Goal: Task Accomplishment & Management: Complete application form

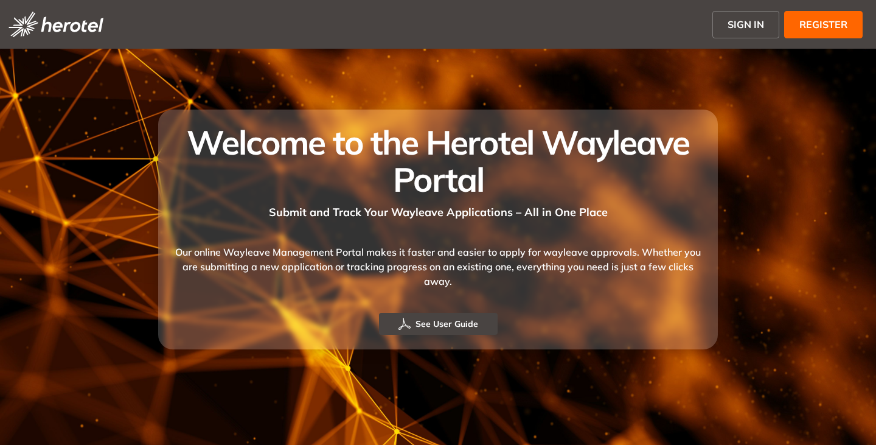
click at [740, 17] on span "SIGN IN" at bounding box center [746, 24] width 37 height 15
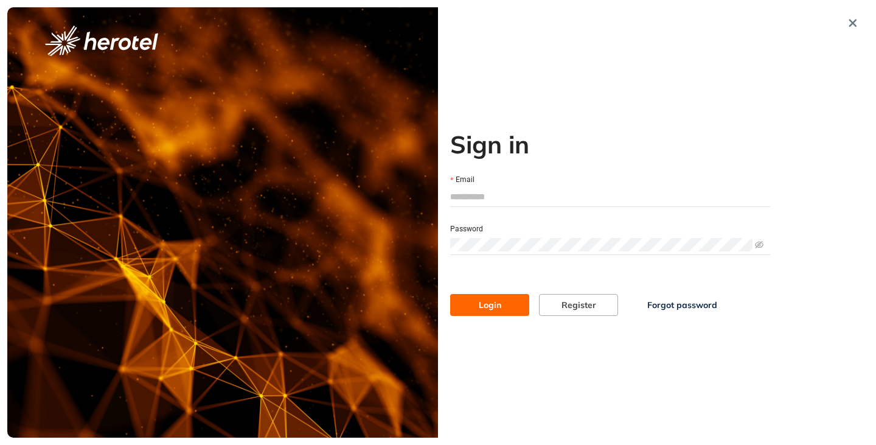
click at [454, 193] on input "Email" at bounding box center [610, 196] width 320 height 18
type input "**********"
click at [450, 294] on button "Login" at bounding box center [489, 305] width 79 height 22
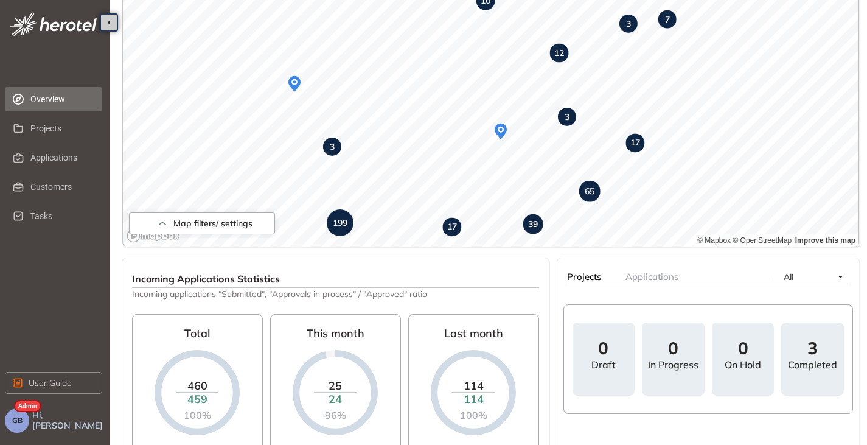
scroll to position [214, 0]
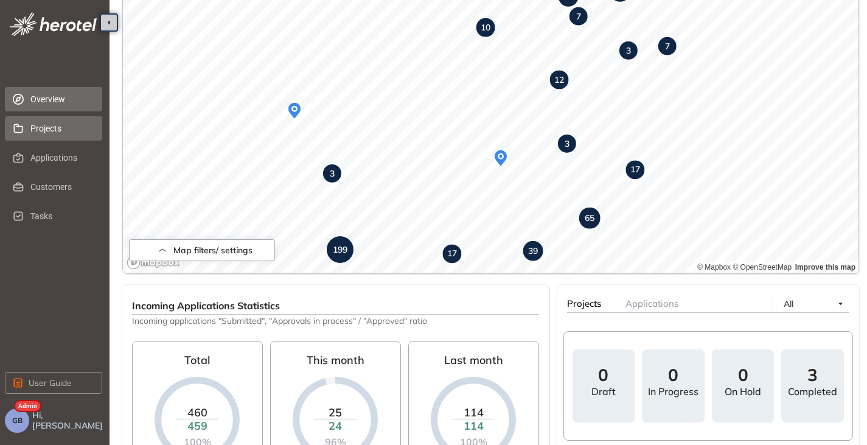
click at [46, 133] on span "Projects" at bounding box center [61, 128] width 62 height 24
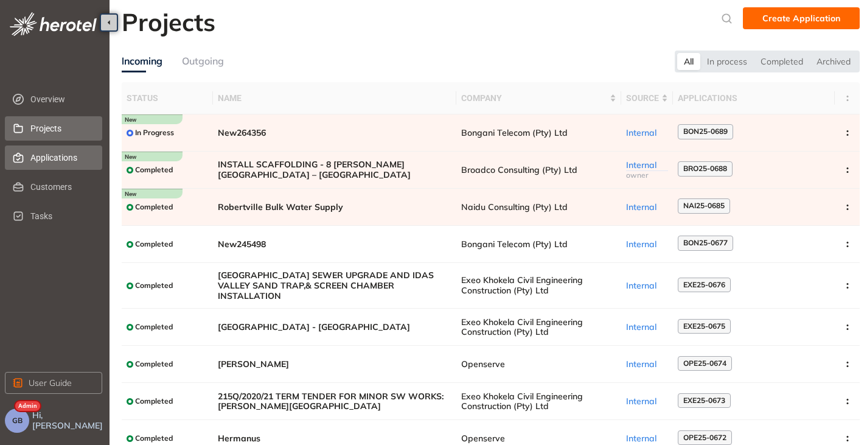
click at [46, 152] on span "Applications" at bounding box center [61, 157] width 62 height 24
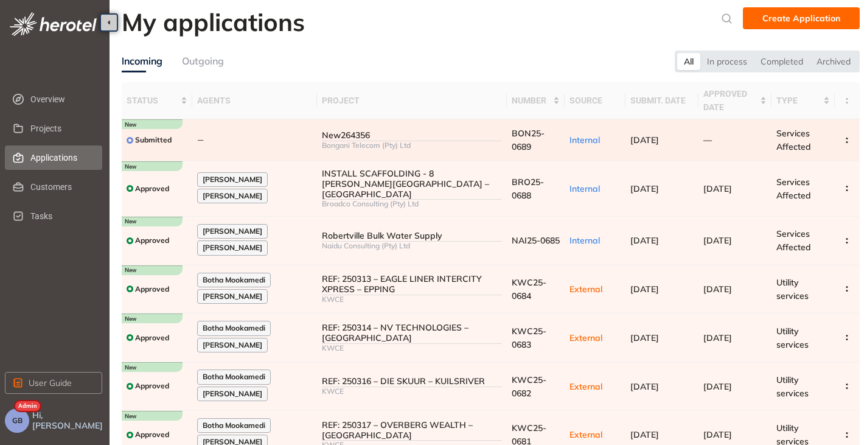
click at [381, 150] on td "New264356 Bongani Telecom (Pty) Ltd" at bounding box center [412, 140] width 190 height 42
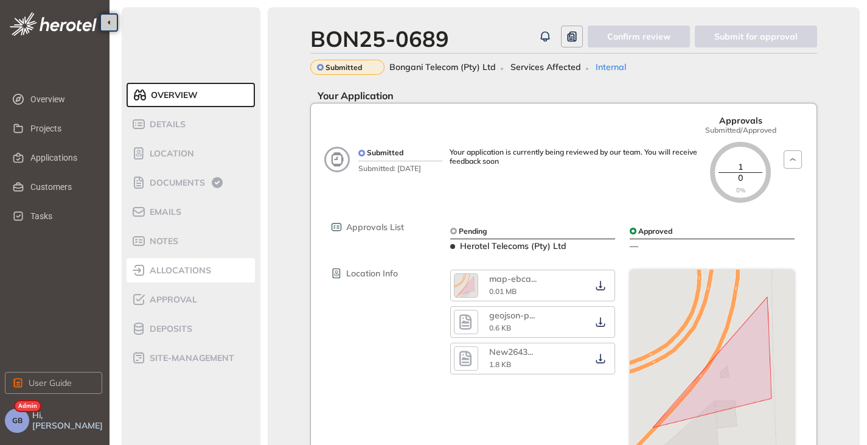
click at [175, 273] on span "allocations" at bounding box center [178, 270] width 65 height 10
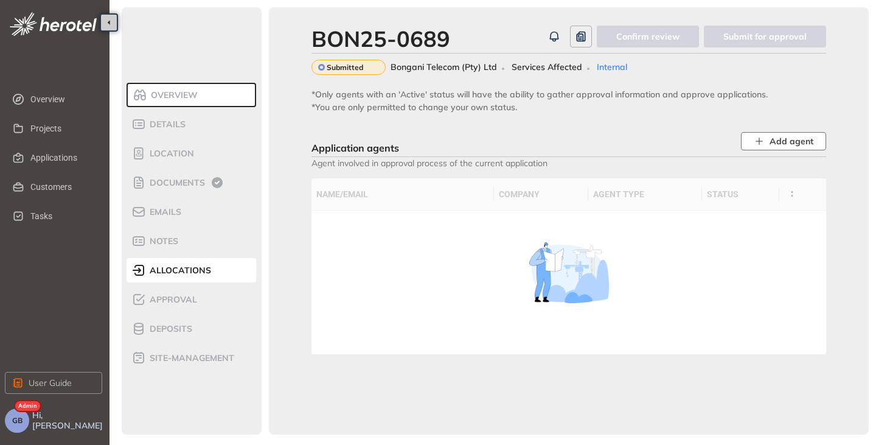
click at [765, 139] on icon "button" at bounding box center [759, 141] width 11 height 11
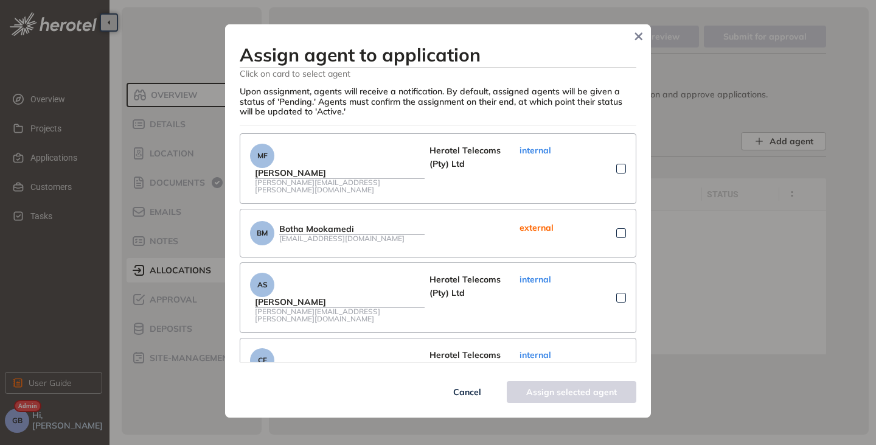
scroll to position [61, 0]
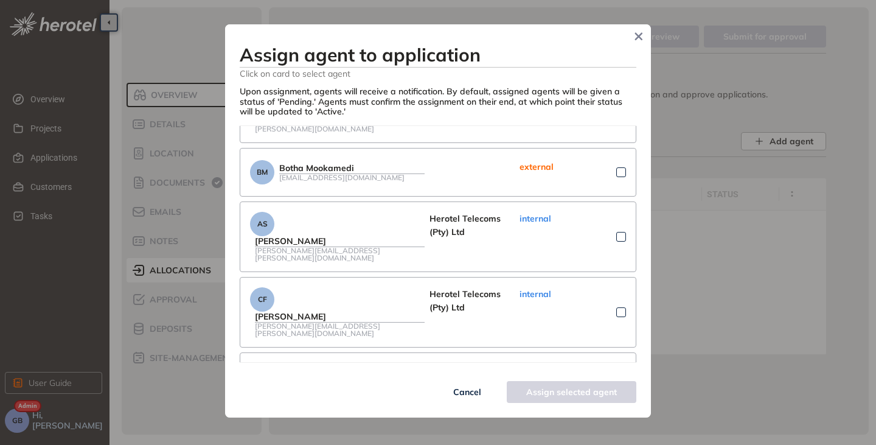
click at [616, 232] on div at bounding box center [621, 237] width 10 height 10
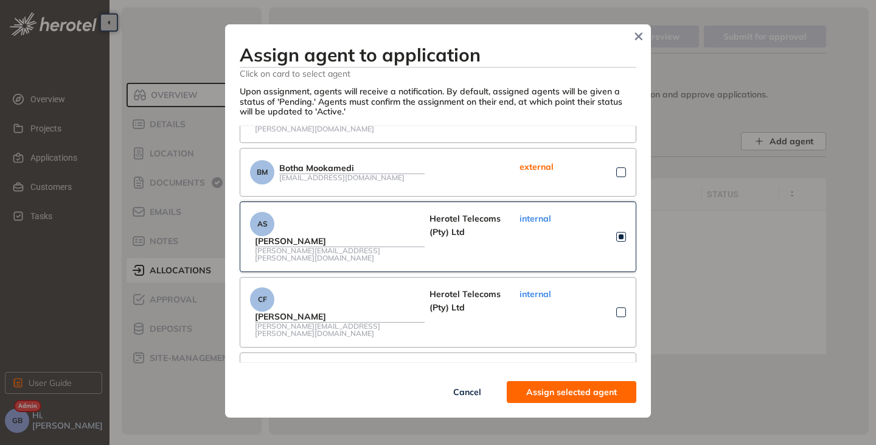
click at [574, 389] on span "Assign selected agent" at bounding box center [571, 391] width 91 height 13
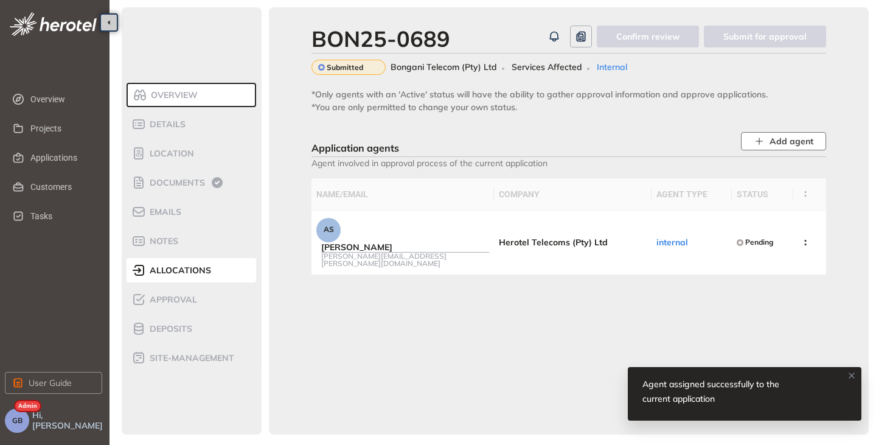
click at [753, 142] on button "Add agent" at bounding box center [783, 141] width 85 height 18
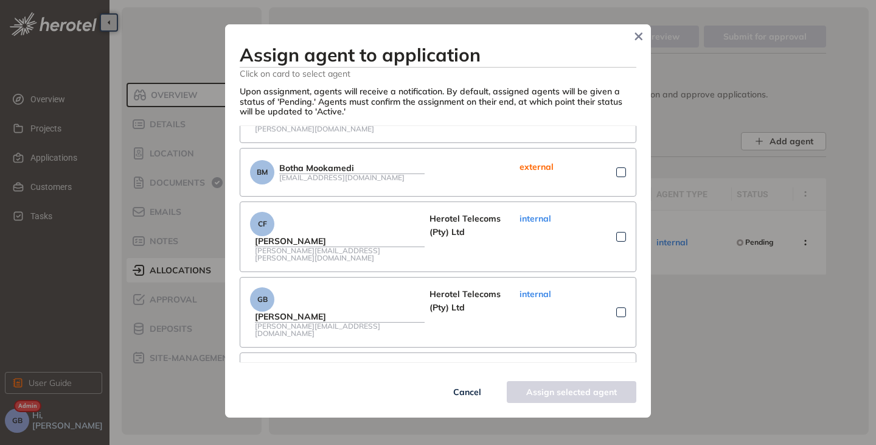
click at [616, 232] on div at bounding box center [621, 237] width 10 height 10
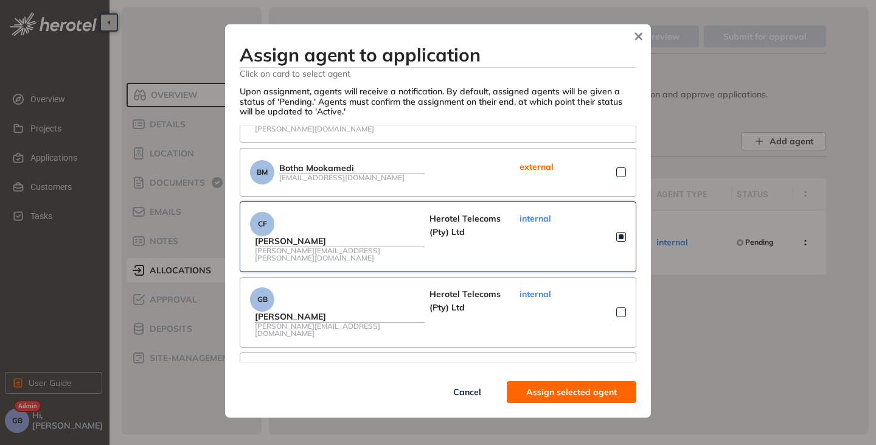
click at [599, 390] on span "Assign selected agent" at bounding box center [571, 391] width 91 height 13
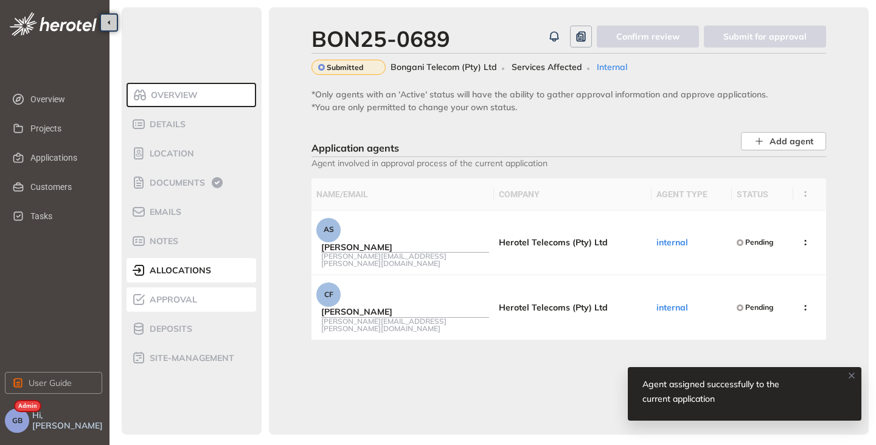
click at [183, 302] on span "Approval" at bounding box center [171, 300] width 51 height 10
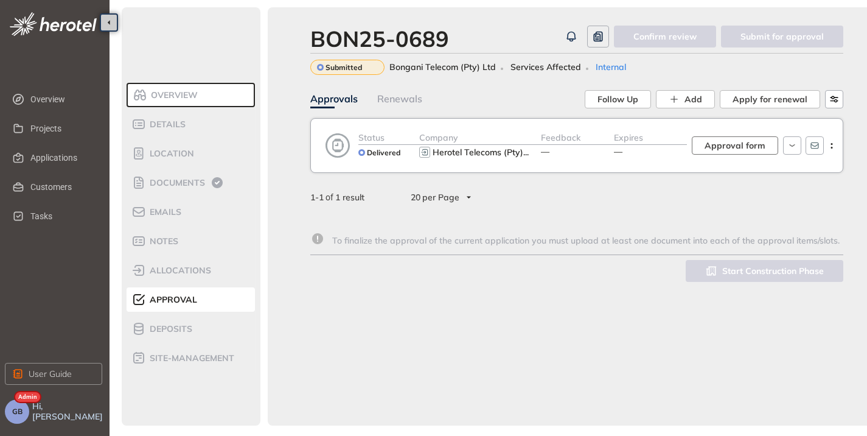
click at [725, 143] on span "Approval form" at bounding box center [735, 145] width 61 height 13
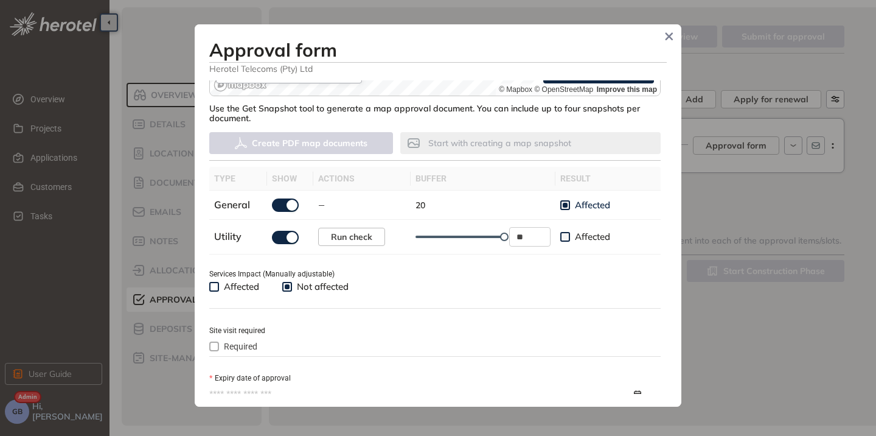
scroll to position [426, 0]
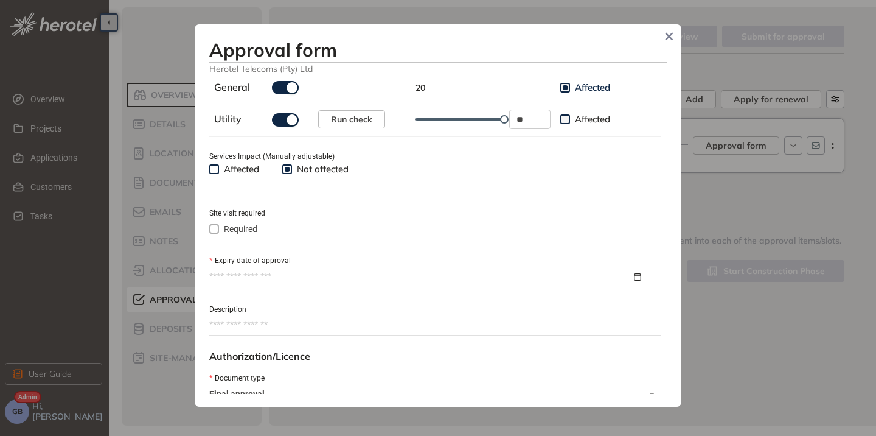
click at [253, 275] on input "Expiry date of approval" at bounding box center [420, 276] width 422 height 13
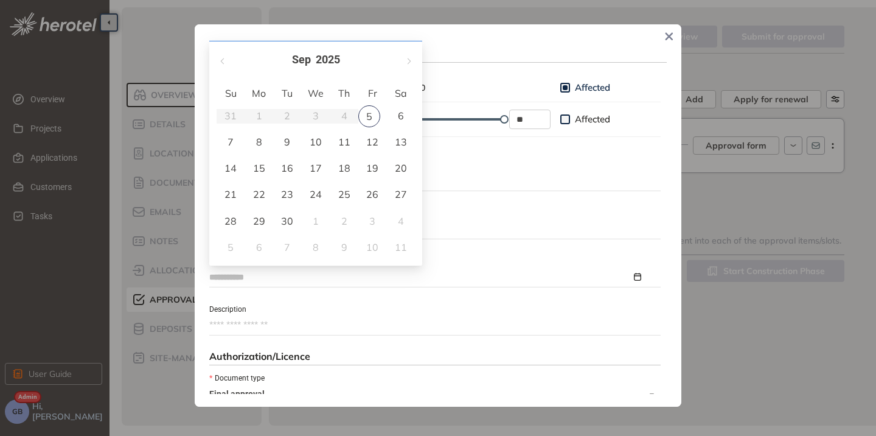
type input "**********"
click at [405, 61] on span "button" at bounding box center [408, 61] width 6 height 6
click at [405, 61] on button "button" at bounding box center [408, 59] width 13 height 25
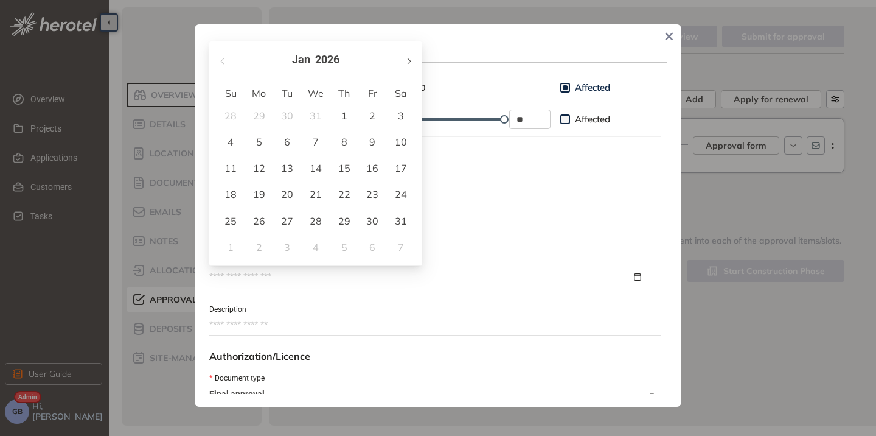
click at [405, 61] on button "button" at bounding box center [408, 59] width 13 height 25
type input "**********"
click at [338, 116] on div "5" at bounding box center [344, 115] width 15 height 15
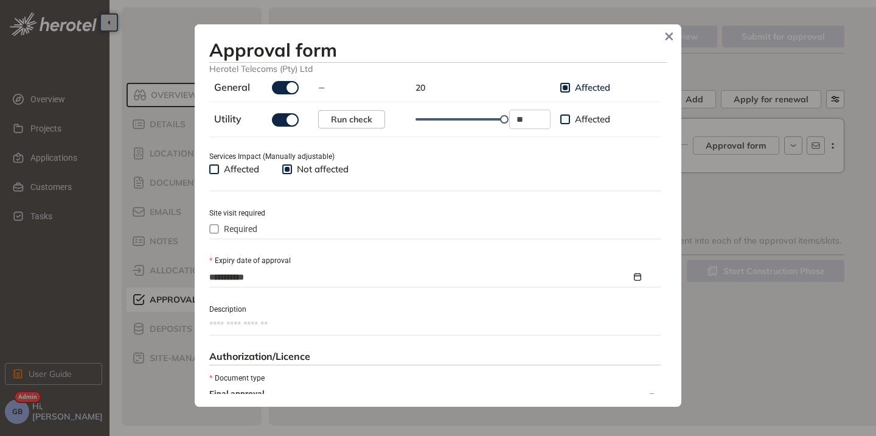
scroll to position [487, 0]
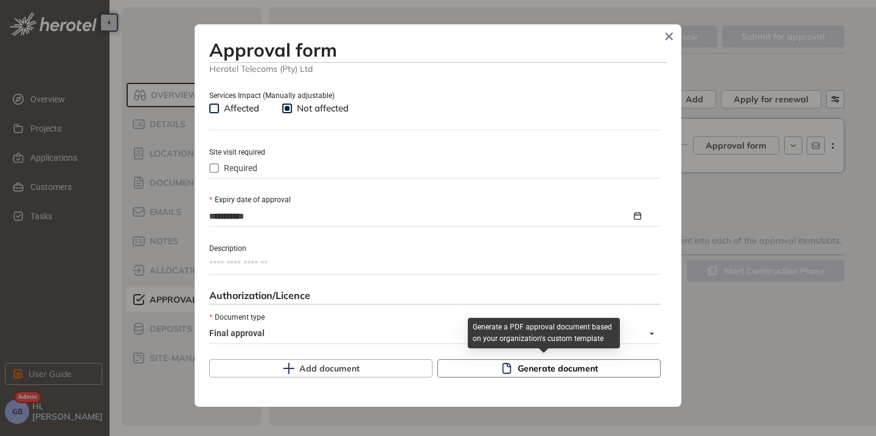
click at [520, 369] on span "Generate document" at bounding box center [558, 367] width 80 height 13
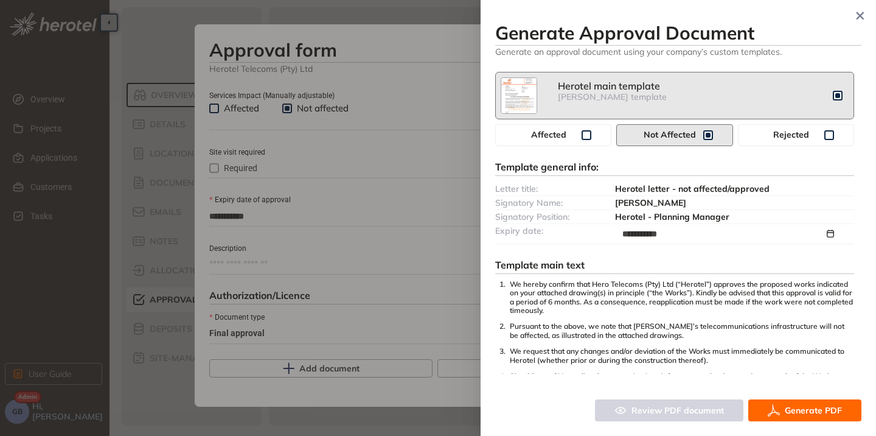
click at [807, 407] on span "Generate PDF" at bounding box center [813, 409] width 57 height 13
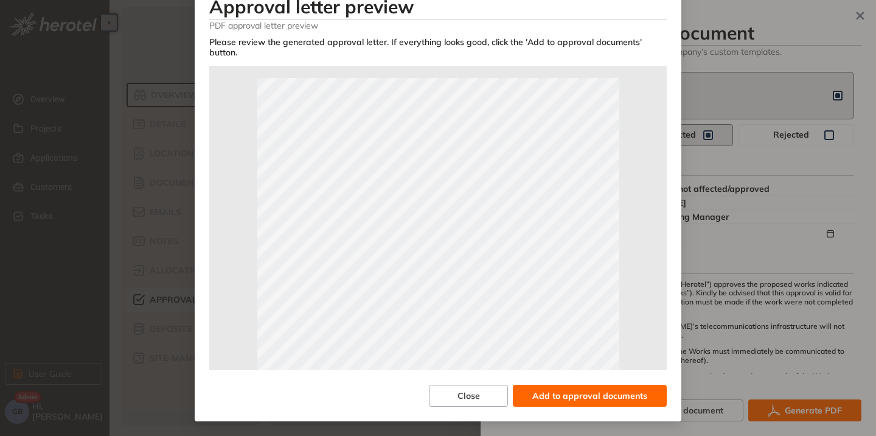
scroll to position [61, 0]
click at [591, 396] on span "Add to approval documents" at bounding box center [589, 395] width 115 height 13
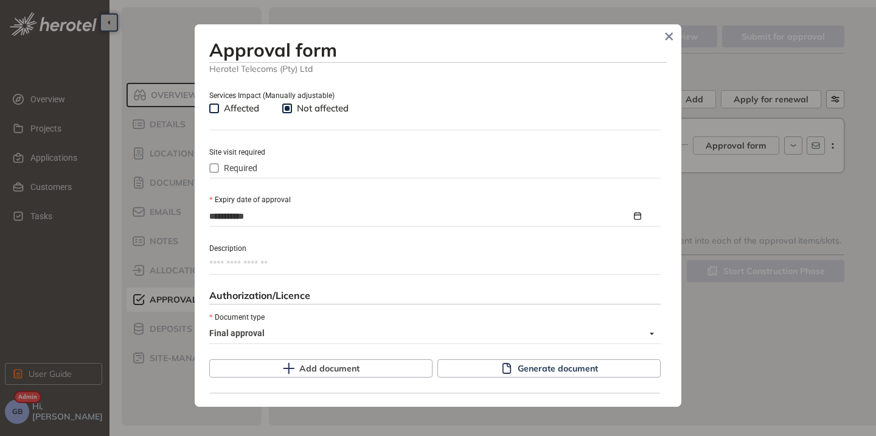
scroll to position [592, 0]
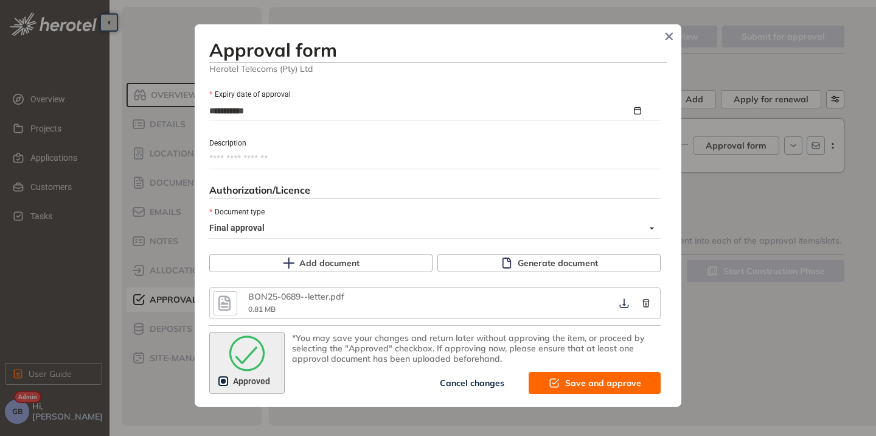
click at [551, 383] on icon "submit" at bounding box center [554, 382] width 10 height 9
type textarea "**********"
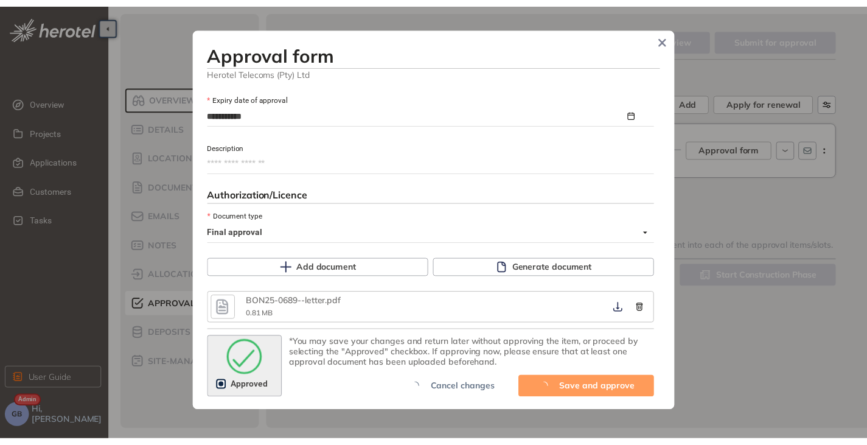
scroll to position [746, 0]
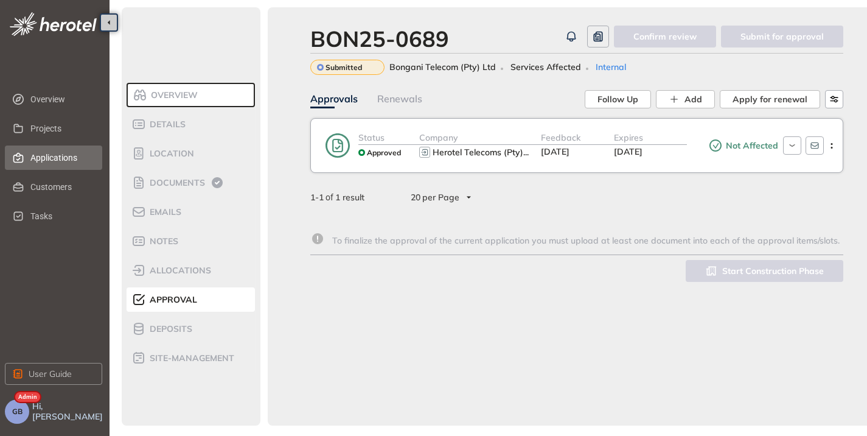
click at [52, 158] on span "Applications" at bounding box center [61, 157] width 62 height 24
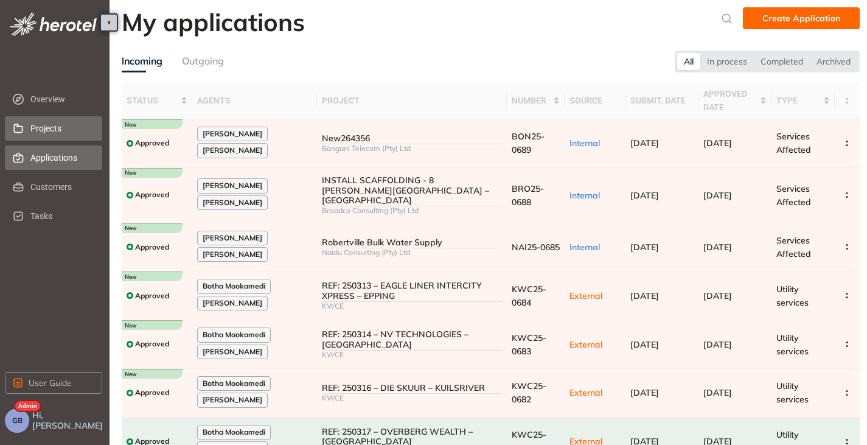
click at [51, 133] on span "Projects" at bounding box center [61, 128] width 62 height 24
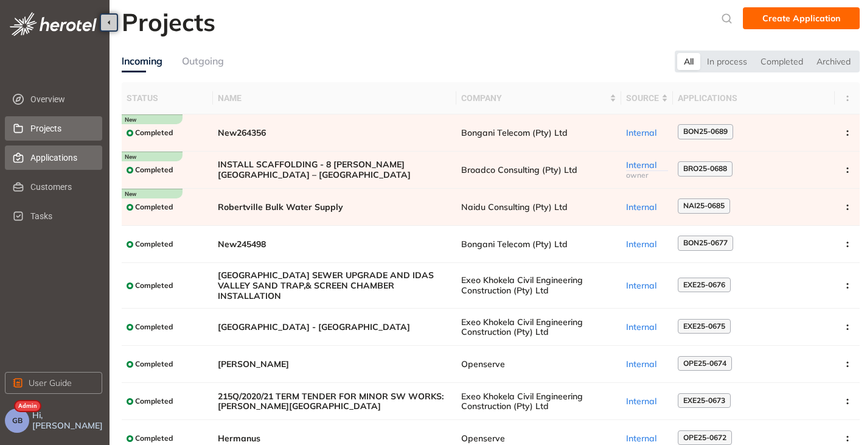
click at [51, 162] on span "Applications" at bounding box center [61, 157] width 62 height 24
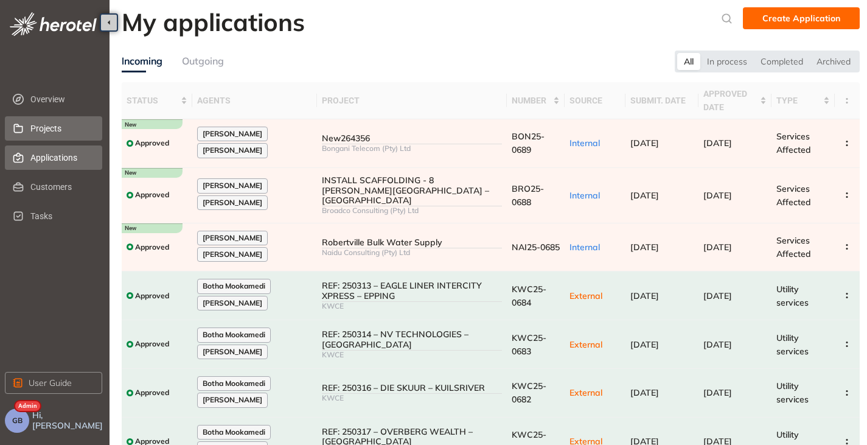
click at [47, 122] on span "Projects" at bounding box center [61, 128] width 62 height 24
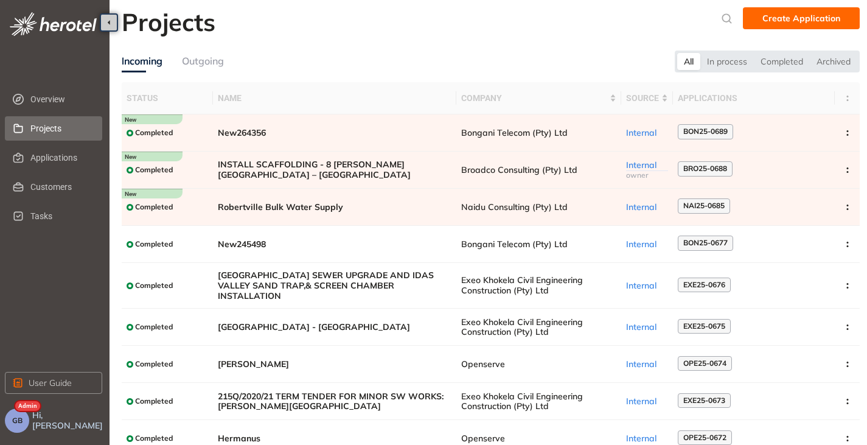
click at [204, 63] on div "Outgoing" at bounding box center [203, 61] width 42 height 15
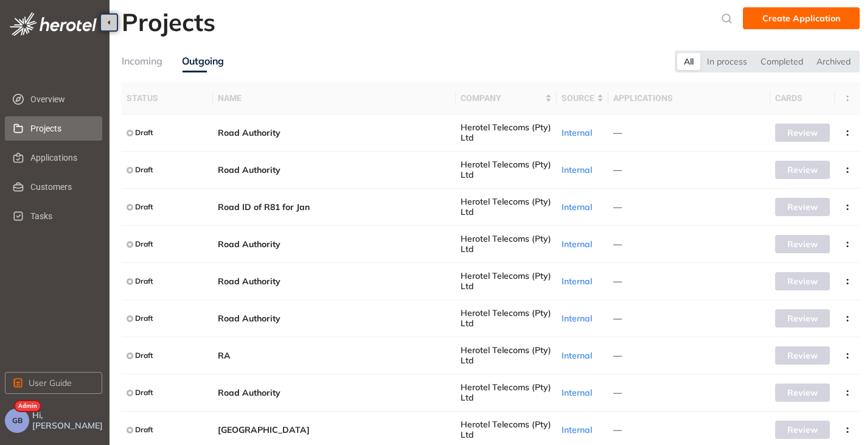
click at [17, 425] on span "GB" at bounding box center [17, 420] width 10 height 9
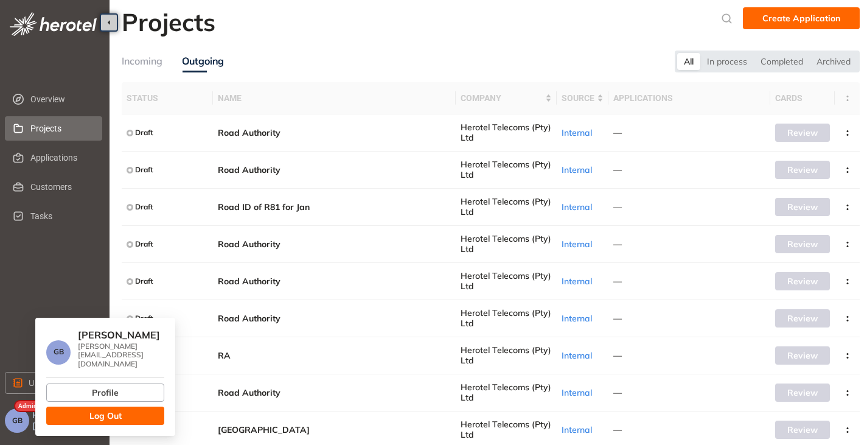
click at [74, 406] on button "Log Out" at bounding box center [105, 415] width 118 height 18
